Goal: Task Accomplishment & Management: Complete application form

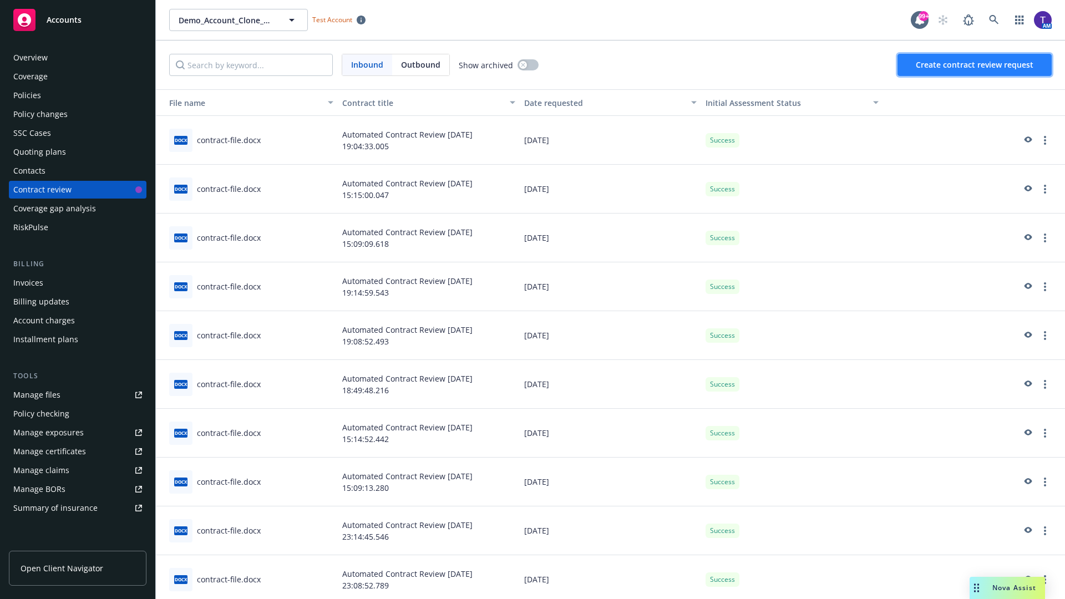
click at [975, 65] on span "Create contract review request" at bounding box center [975, 64] width 118 height 11
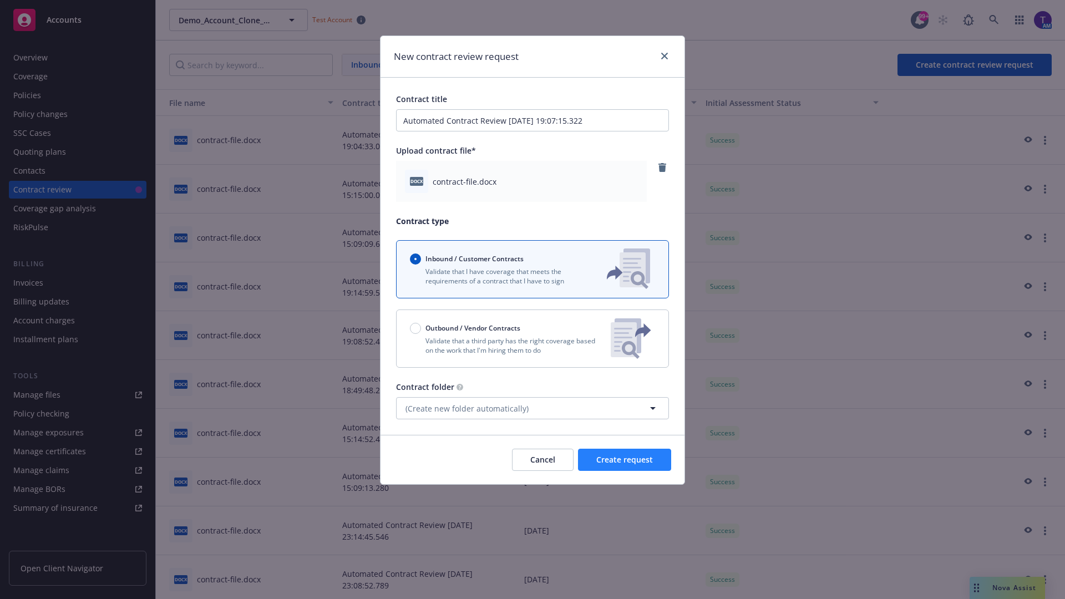
type input "Automated Contract Review 09-25-2025 19:07:15.322"
click at [625, 460] on span "Create request" at bounding box center [624, 459] width 57 height 11
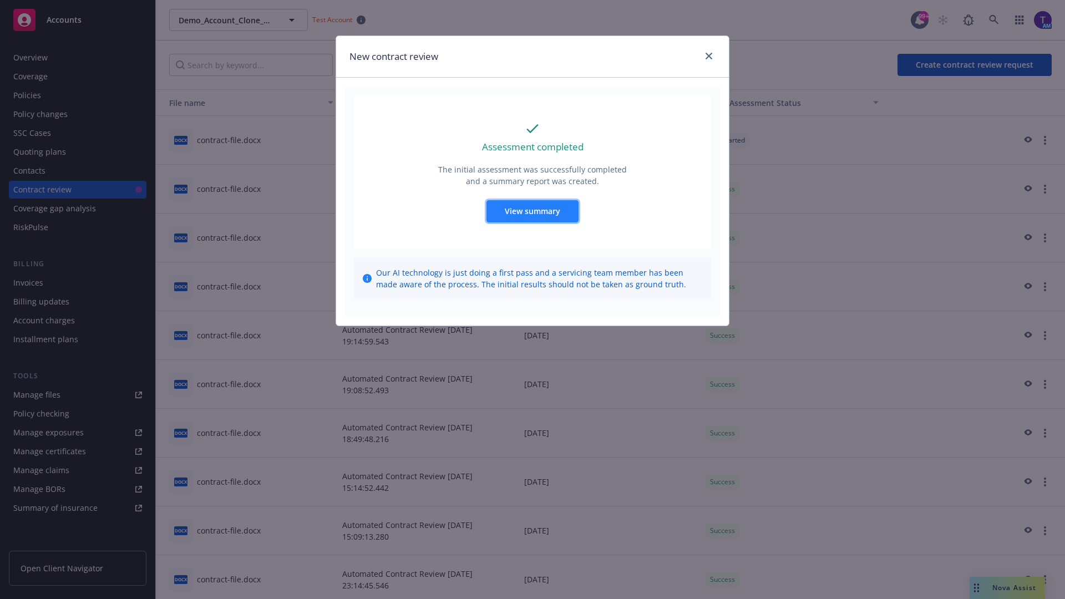
click at [532, 211] on span "View summary" at bounding box center [532, 211] width 55 height 11
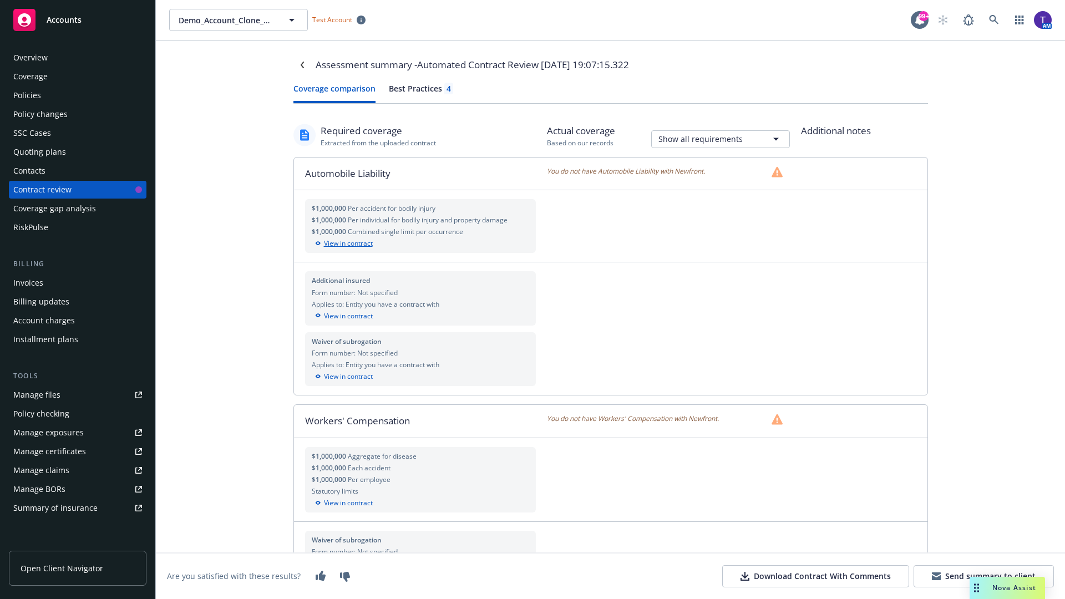
click at [420, 244] on div "View in contract" at bounding box center [421, 244] width 218 height 10
